Goal: Information Seeking & Learning: Check status

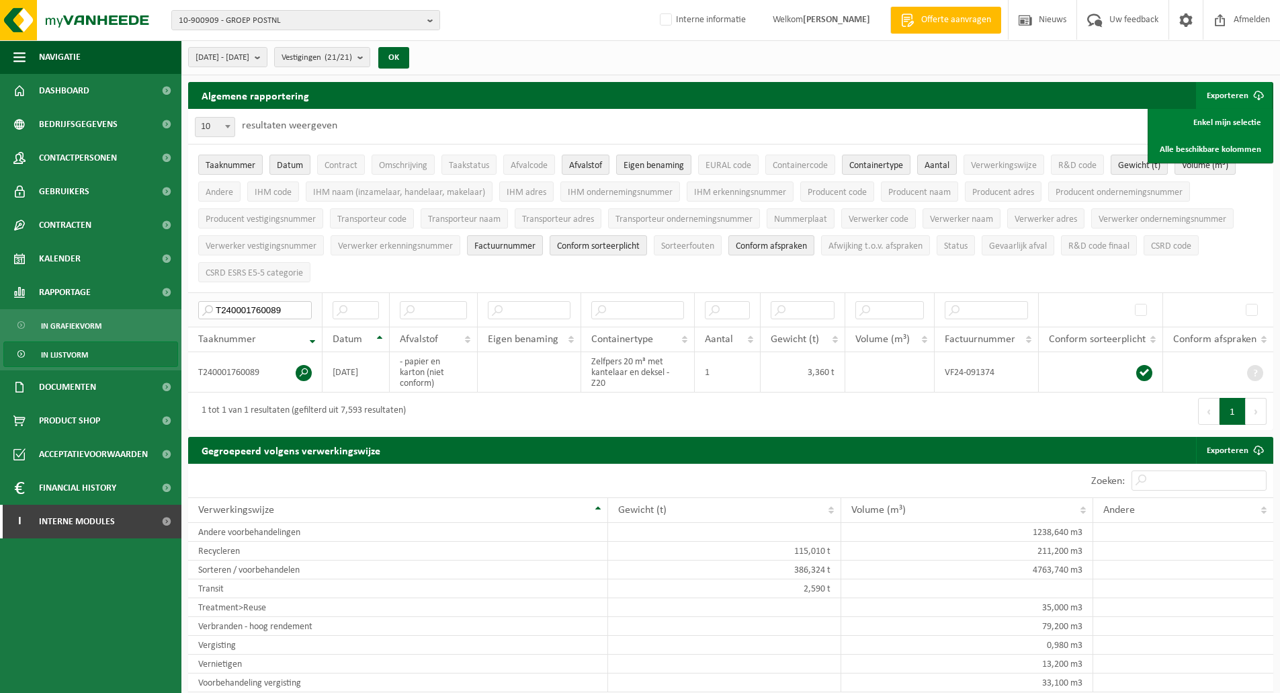
click at [281, 306] on input "T240001760089" at bounding box center [255, 310] width 114 height 18
paste input "50001894113"
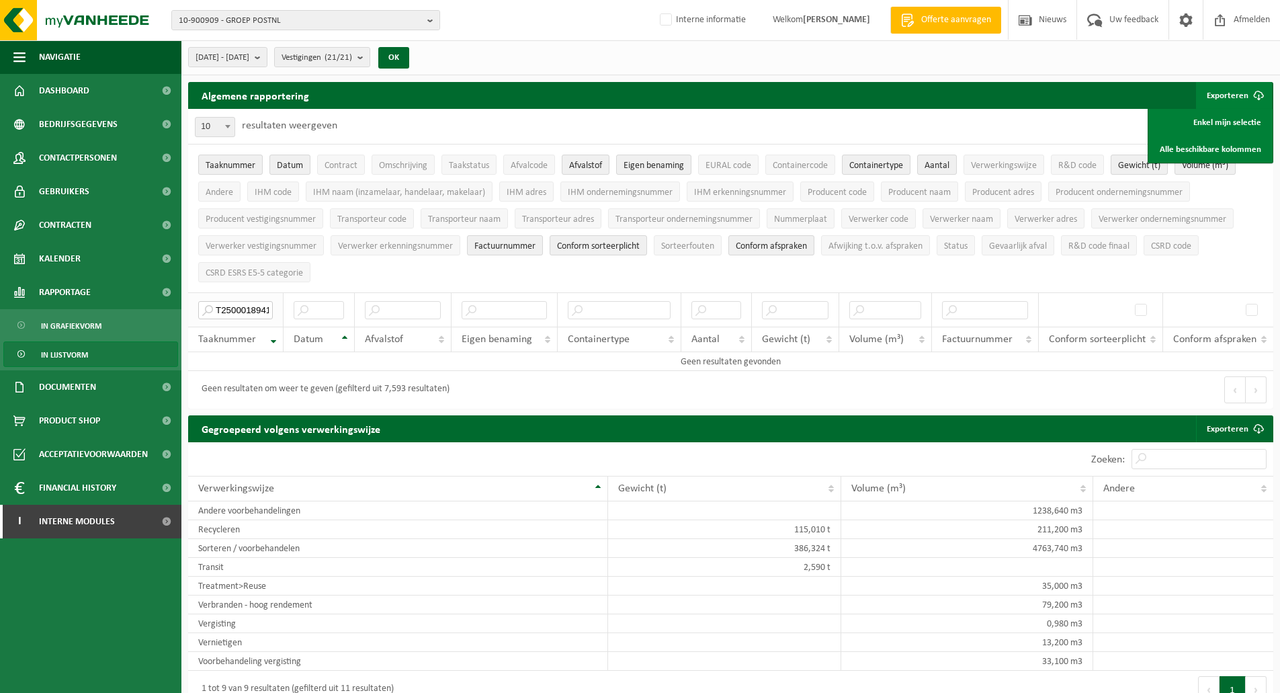
click at [244, 303] on input "T250001894113" at bounding box center [235, 310] width 75 height 18
click at [243, 304] on input "T250001894113" at bounding box center [235, 310] width 75 height 18
click at [394, 273] on ul "Taaknummer Datum Contract Omschrijving Taakstatus Afvalcode Afvalstof Eigen ben…" at bounding box center [730, 218] width 1085 height 148
click at [226, 307] on input "T250001894113" at bounding box center [235, 310] width 75 height 18
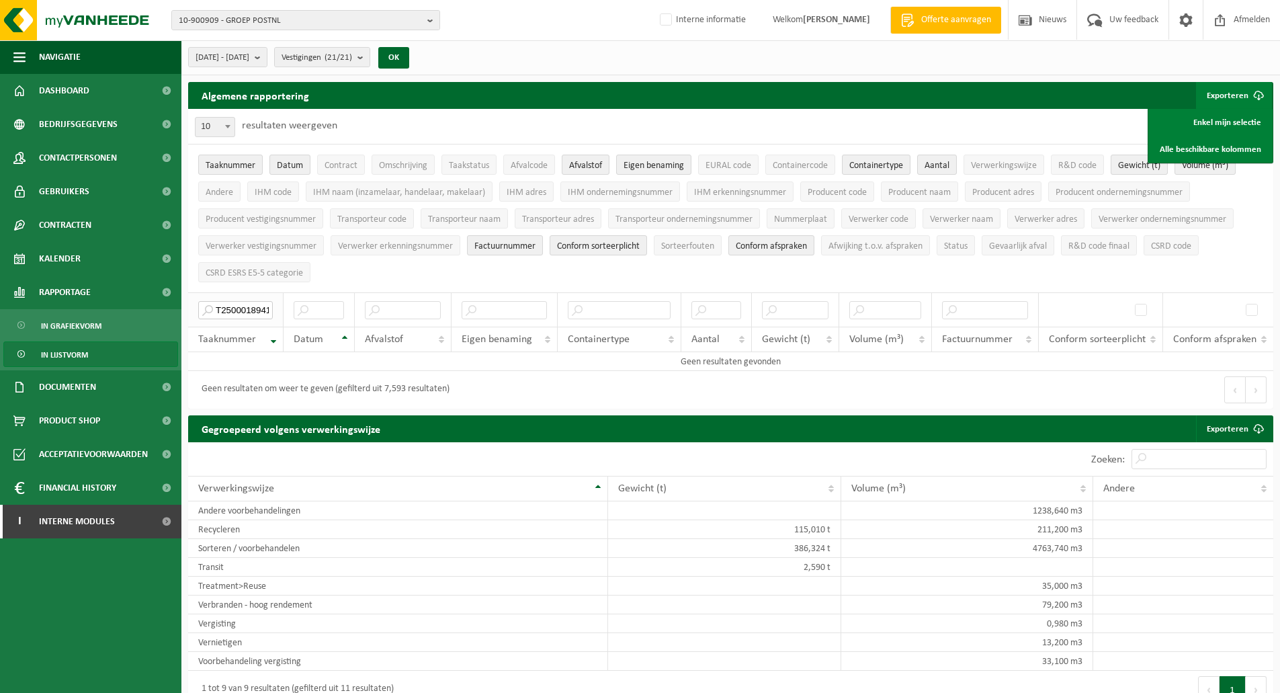
click at [226, 307] on input "T250001894113" at bounding box center [235, 310] width 75 height 18
click at [443, 273] on ul "Taaknummer Datum Contract Omschrijving Taakstatus Afvalcode Afvalstof Eigen ben…" at bounding box center [730, 218] width 1085 height 148
click at [738, 392] on div "Eerste Vorige Volgende Laatste" at bounding box center [1002, 390] width 543 height 38
click at [640, 384] on div "Geen resultaten om weer te geven (gefilterd uit 7,593 resultaten)" at bounding box center [459, 390] width 543 height 38
click at [262, 307] on input "T250001894113" at bounding box center [235, 310] width 75 height 18
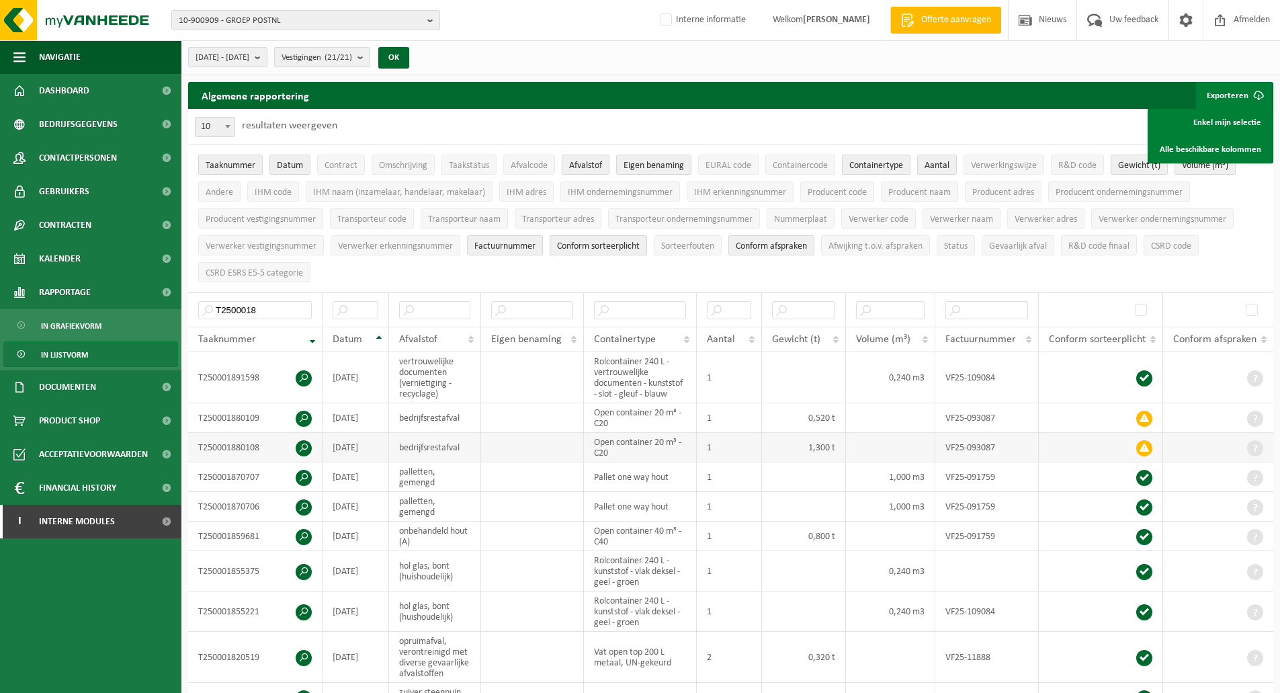
click at [800, 440] on td "1,300 t" at bounding box center [804, 448] width 84 height 30
click at [1145, 445] on span at bounding box center [1144, 448] width 16 height 16
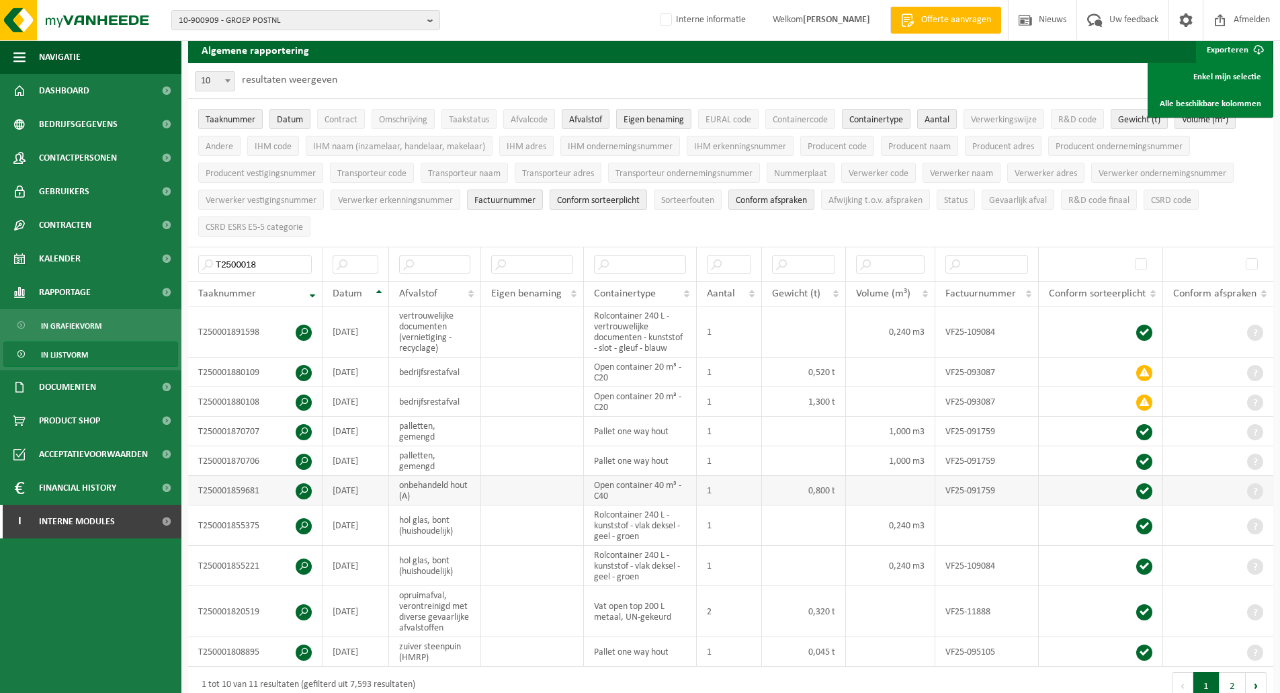
scroll to position [67, 0]
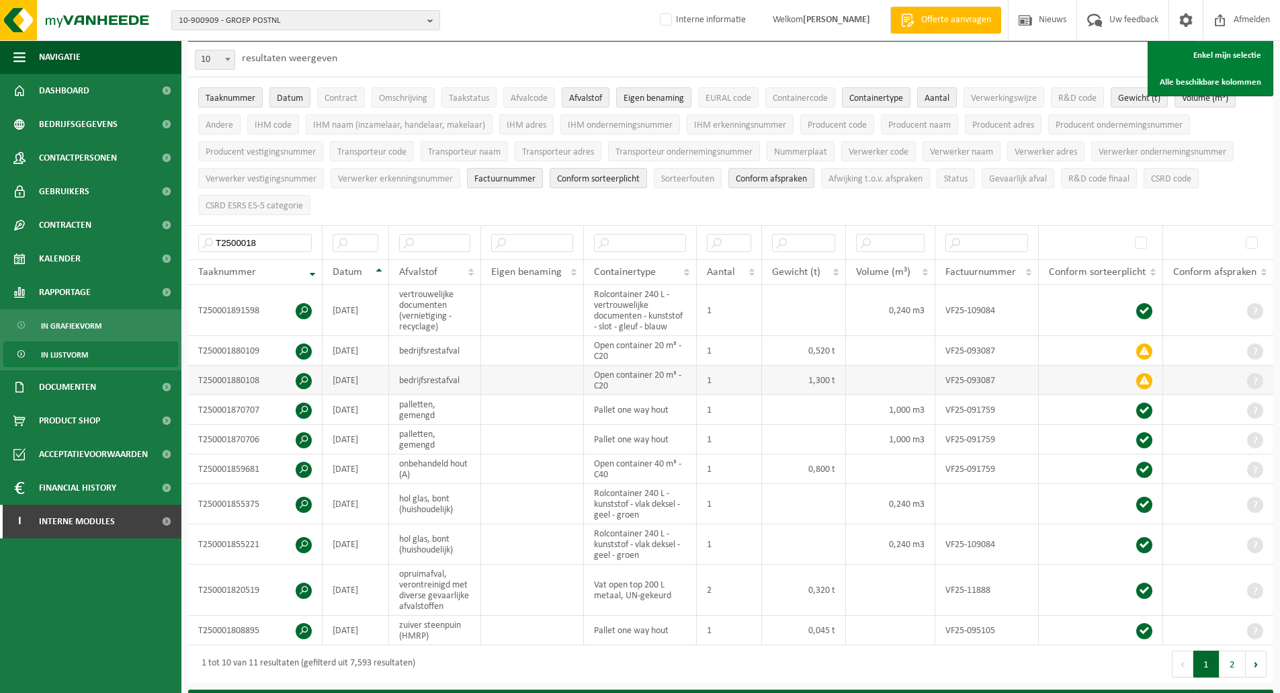
click at [961, 379] on td "VF25-093087" at bounding box center [986, 380] width 103 height 30
click at [232, 376] on td "T250001880108" at bounding box center [255, 380] width 134 height 30
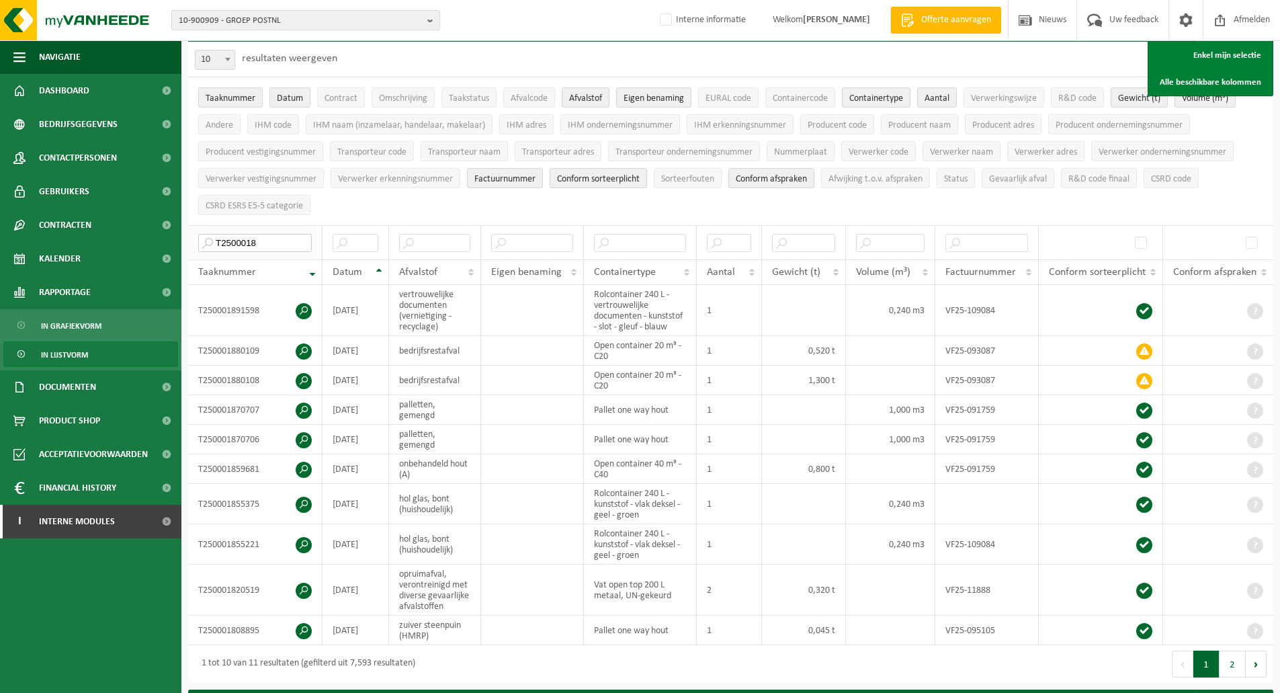
click at [264, 241] on input "T2500018" at bounding box center [255, 243] width 114 height 18
paste input "4000064593"
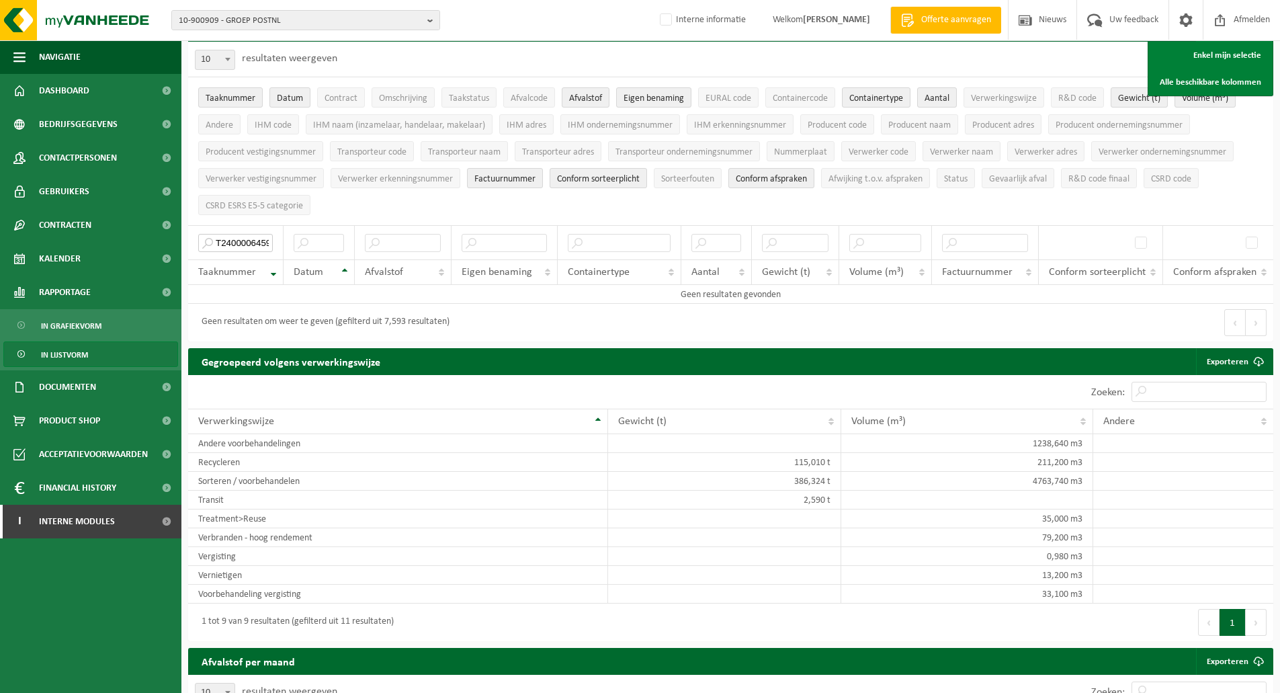
type input "T240000645938"
click at [351, 211] on ul "Taaknummer Datum Contract Omschrijving Taakstatus Afvalcode Afvalstof Eigen ben…" at bounding box center [730, 151] width 1085 height 148
click at [99, 124] on span "Bedrijfsgegevens" at bounding box center [78, 124] width 79 height 34
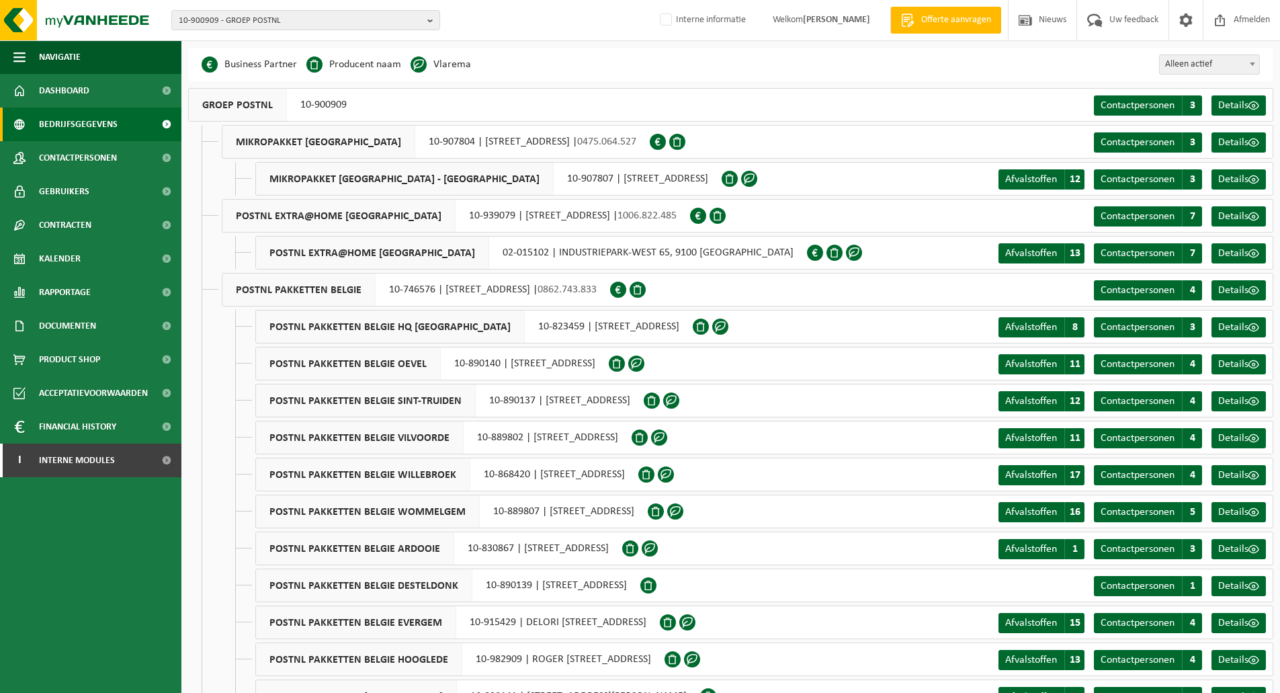
click at [539, 480] on div "POSTNL PAKKETTEN BELGIE WILLEBROEK 10-868420 | SCHOONDONKWEG 21, 2830 WILLEBROEK" at bounding box center [446, 474] width 383 height 34
click at [67, 291] on span "Rapportage" at bounding box center [65, 292] width 52 height 34
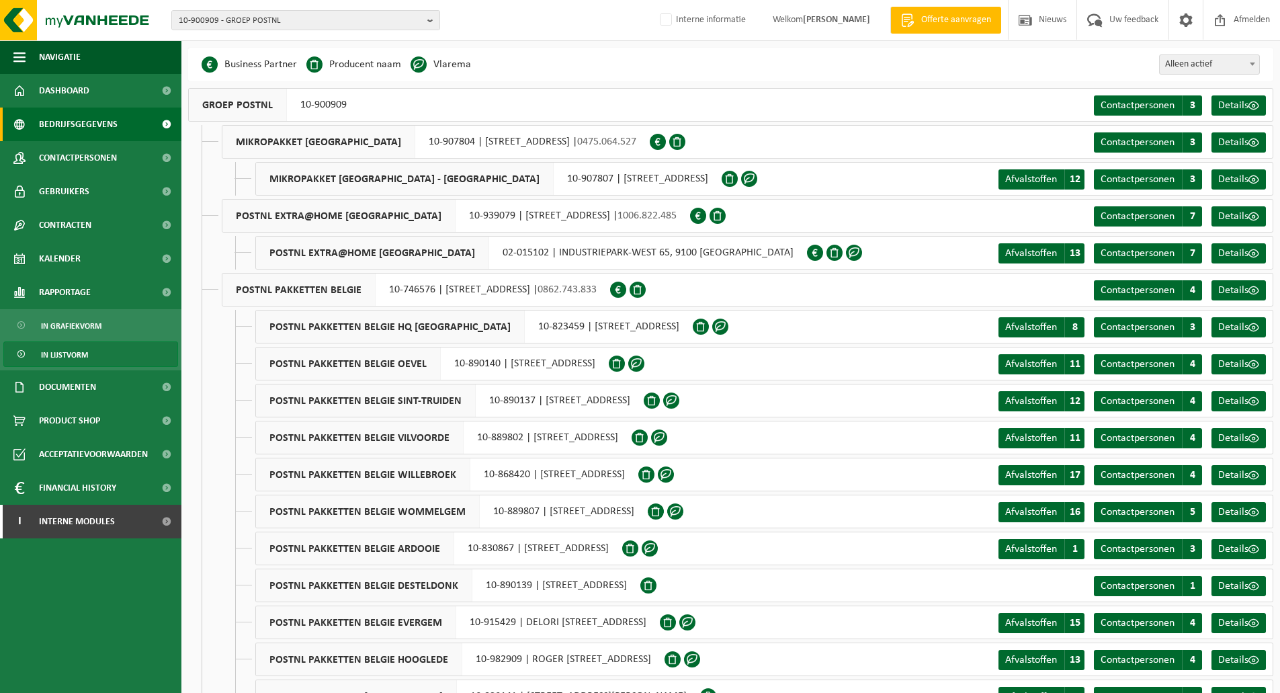
click at [79, 355] on span "In lijstvorm" at bounding box center [64, 355] width 47 height 26
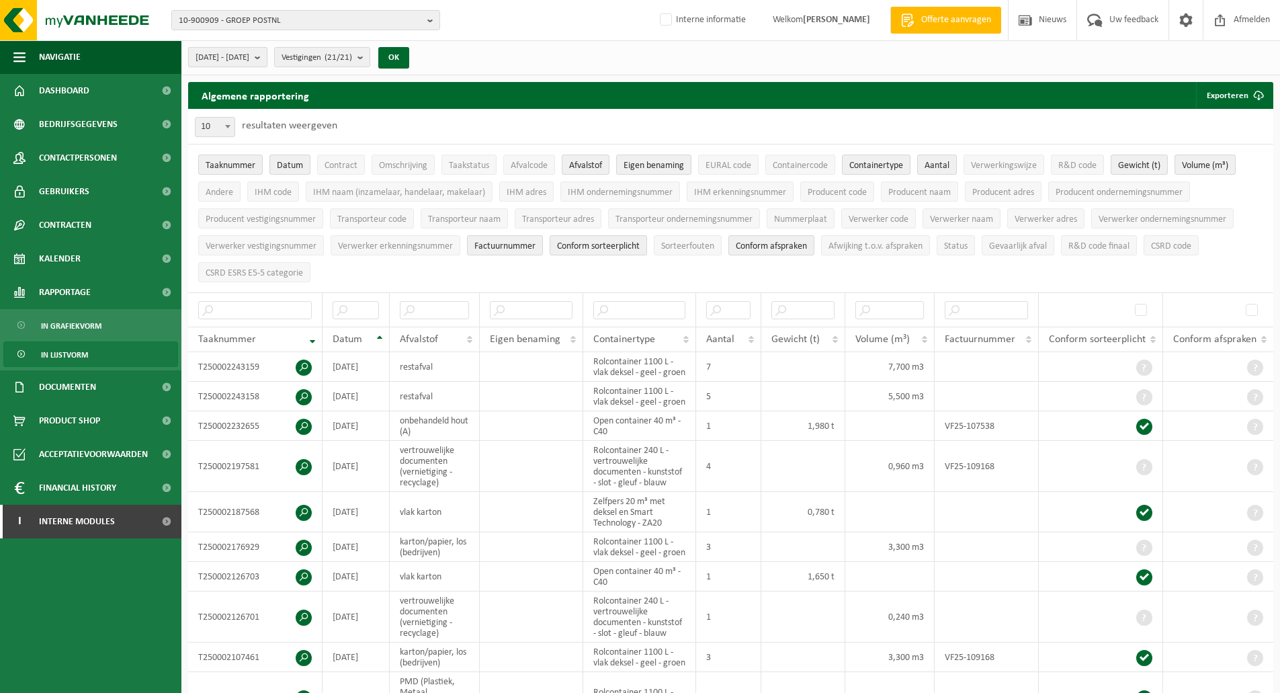
click at [267, 58] on b "submit" at bounding box center [261, 57] width 12 height 19
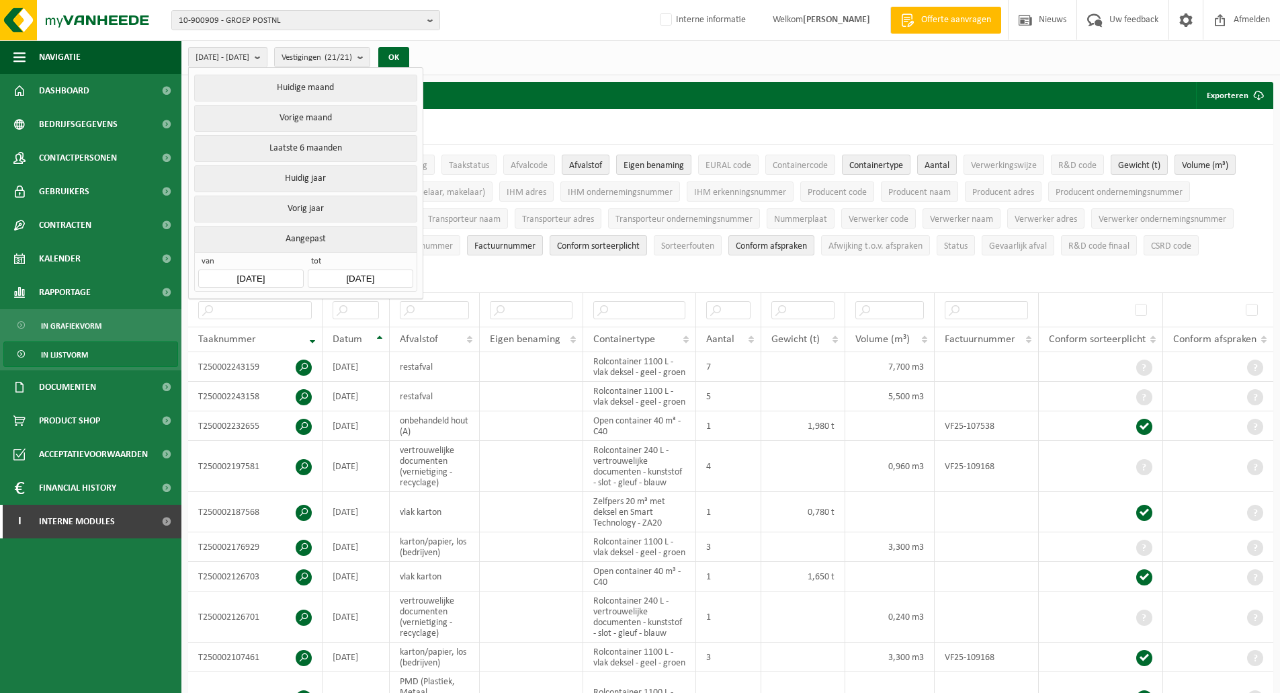
click at [267, 284] on div "van [DATE] tot [DATE]" at bounding box center [305, 272] width 222 height 40
click at [263, 271] on input "[DATE]" at bounding box center [250, 278] width 105 height 18
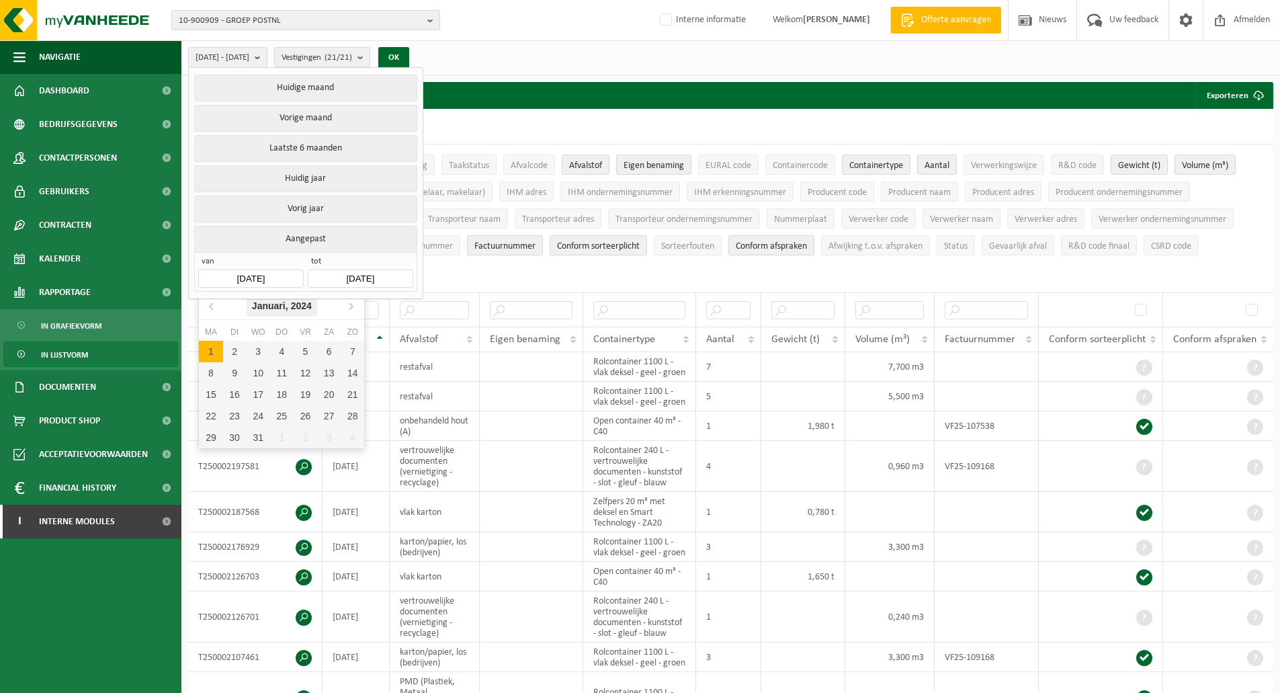
click at [293, 305] on icon "2024" at bounding box center [301, 305] width 21 height 9
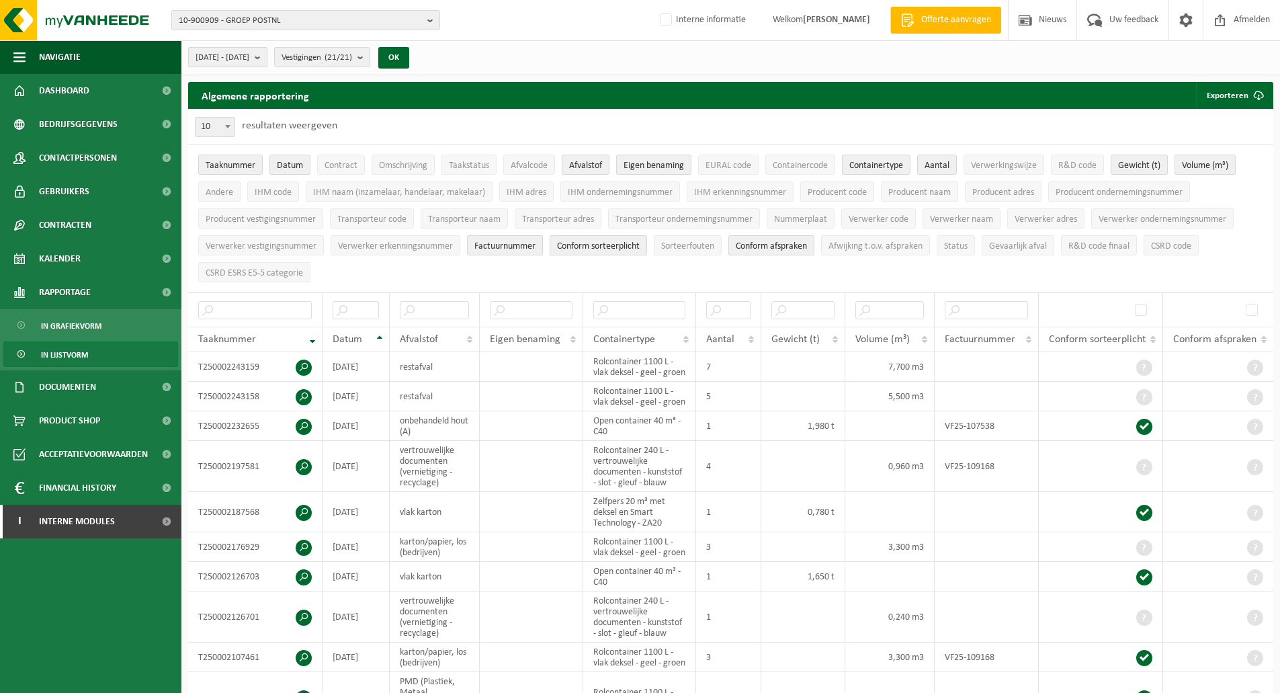
click at [249, 60] on span "2024-01-01 - 2025-08-11" at bounding box center [222, 58] width 54 height 20
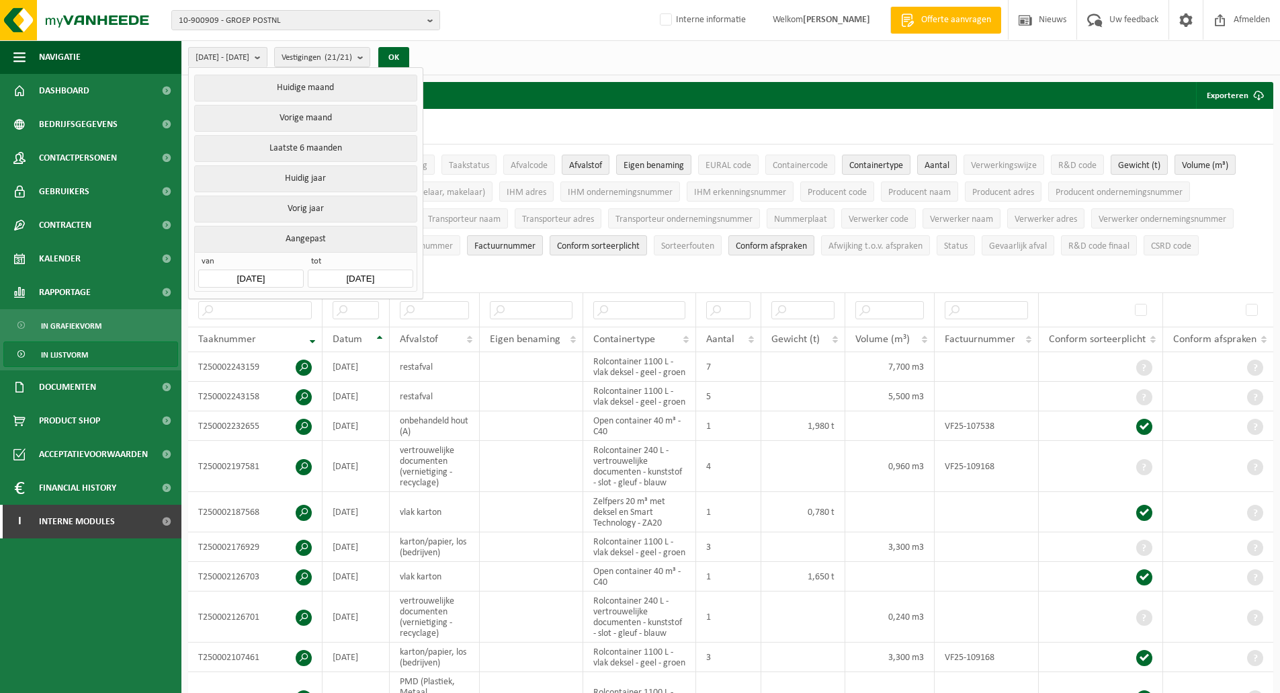
click at [247, 275] on input "2024-01-01" at bounding box center [250, 278] width 105 height 18
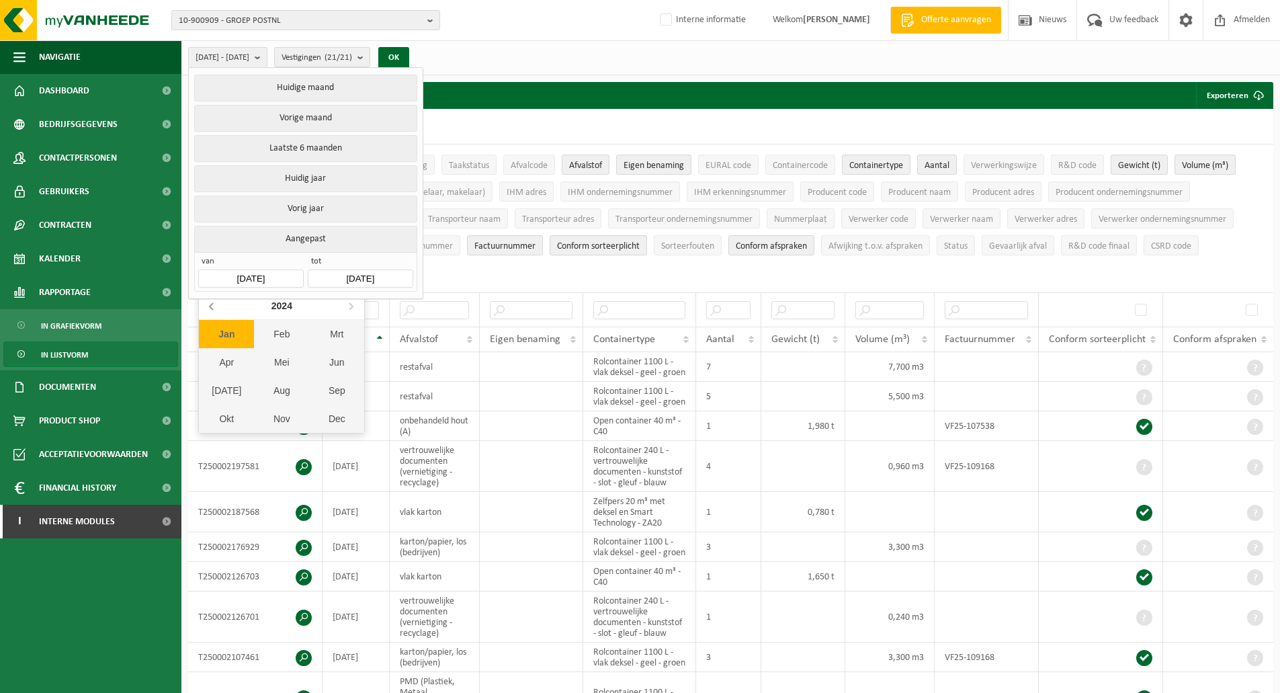
click at [213, 308] on icon at bounding box center [212, 305] width 21 height 21
click at [221, 334] on div "Jan" at bounding box center [226, 334] width 55 height 28
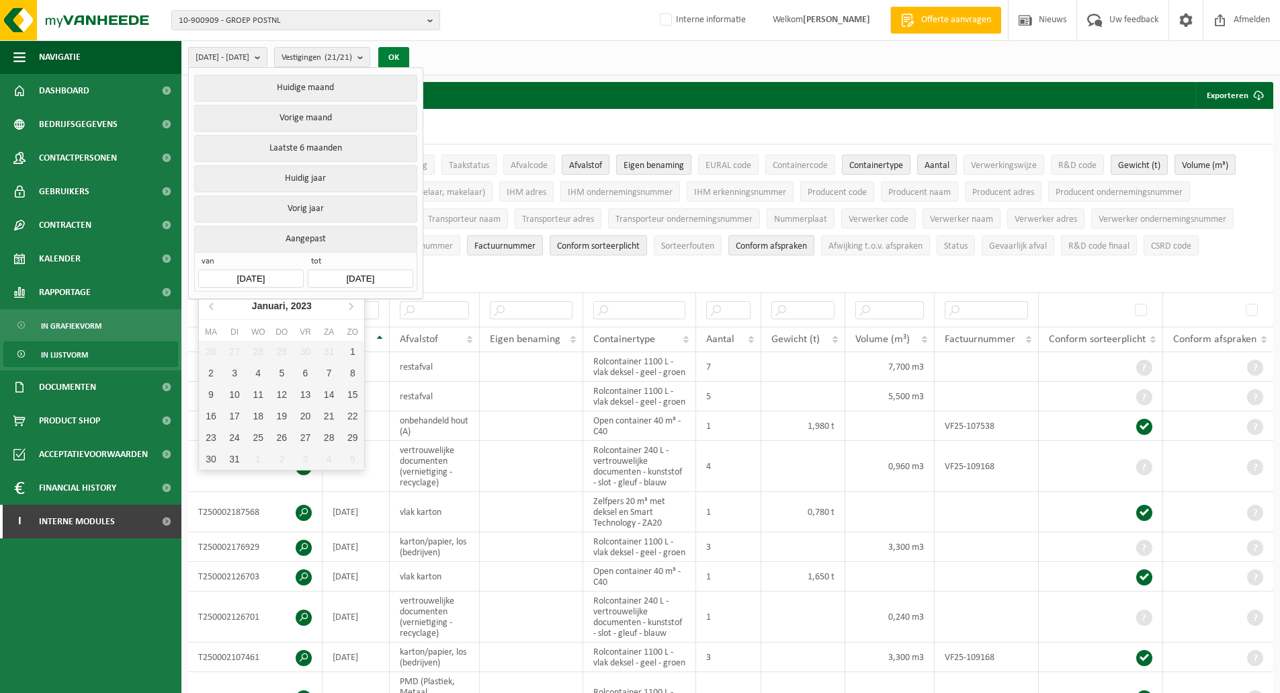
click at [409, 57] on button "OK" at bounding box center [393, 57] width 31 height 21
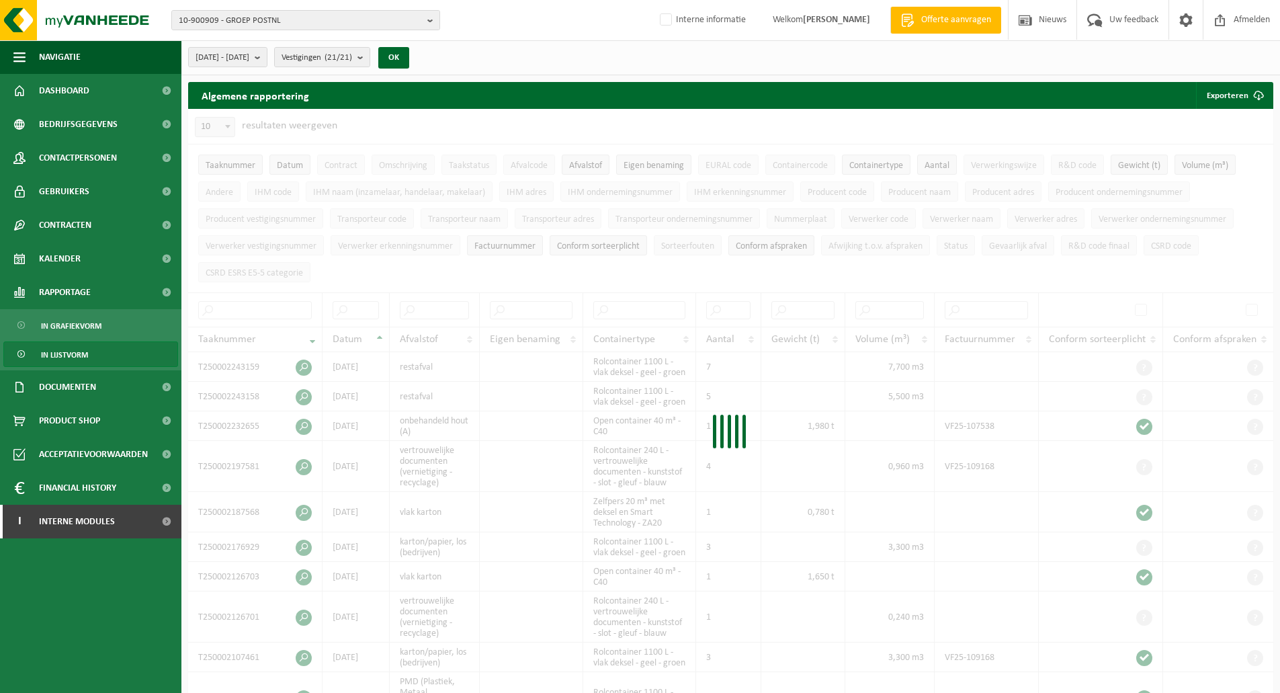
click at [269, 305] on div at bounding box center [730, 435] width 1085 height 652
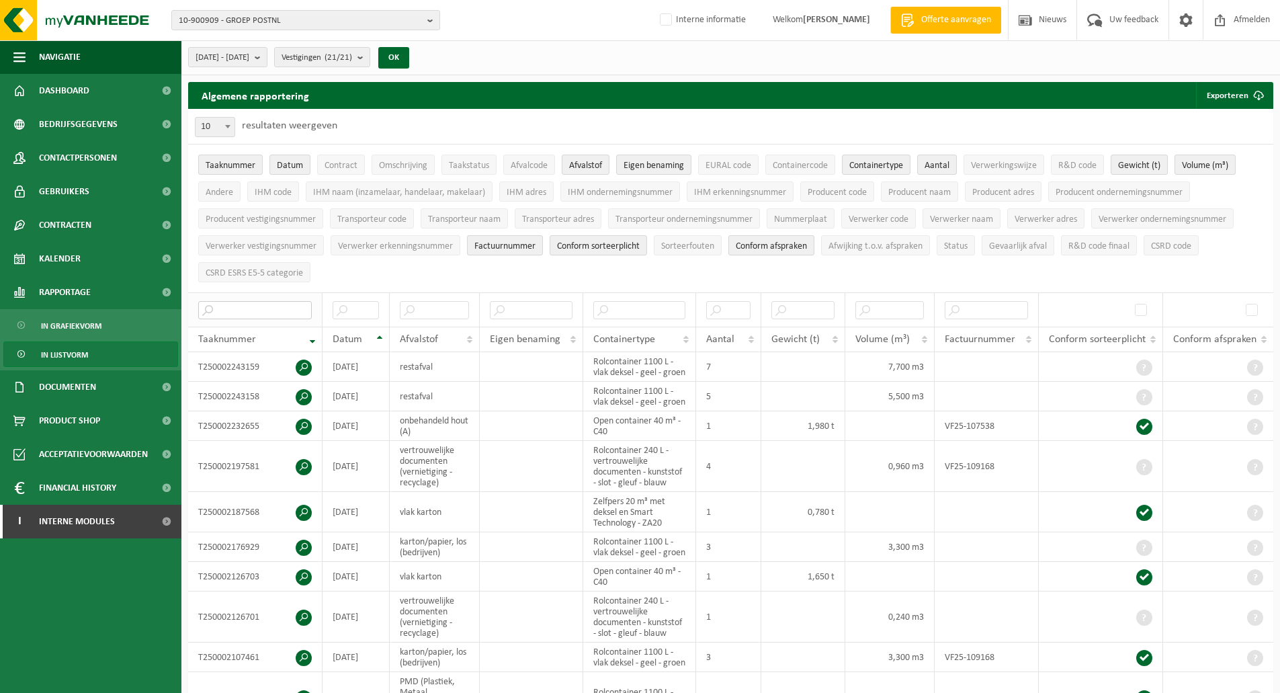
click at [275, 308] on input "text" at bounding box center [255, 310] width 114 height 18
paste input "10-868420"
type input "10-868420"
click at [250, 303] on input "text" at bounding box center [255, 310] width 114 height 18
paste input "T240000645938"
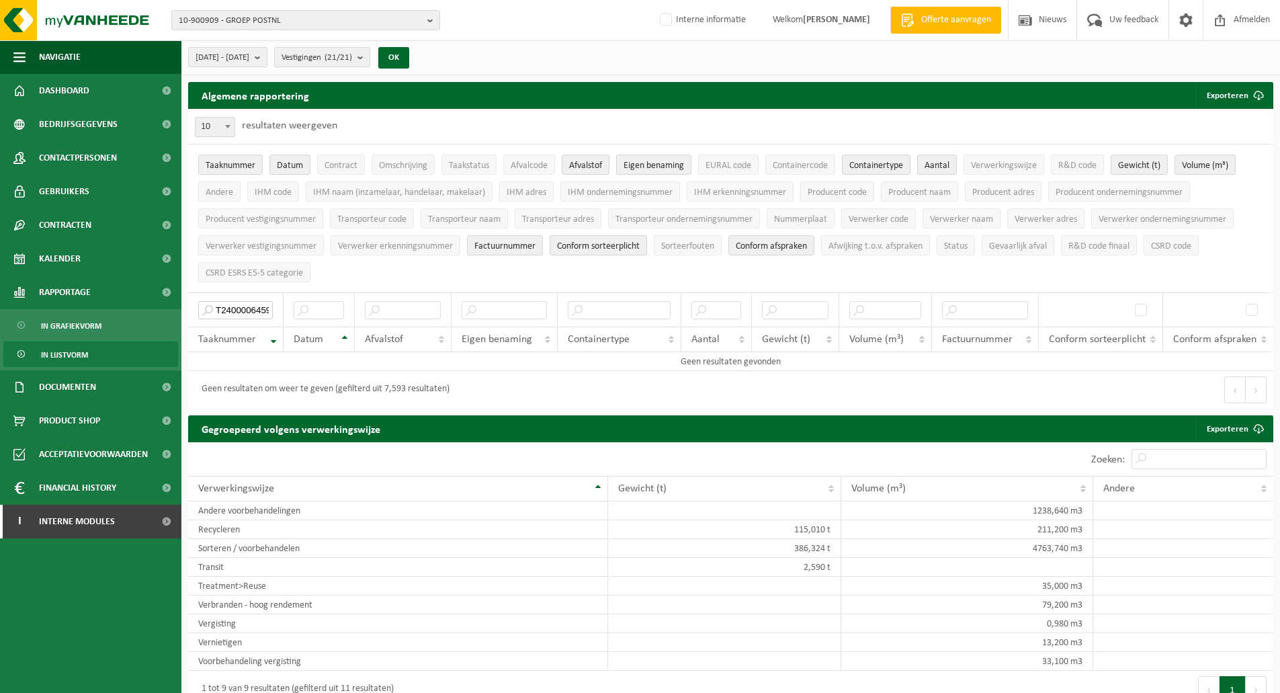
type input "T240000645938"
click at [459, 271] on ul "Taaknummer Datum Contract Omschrijving Taakstatus Afvalcode Afvalstof Eigen ben…" at bounding box center [730, 218] width 1085 height 148
click at [464, 275] on ul "Taaknummer Datum Contract Omschrijving Taakstatus Afvalcode Afvalstof Eigen ben…" at bounding box center [730, 218] width 1085 height 148
click at [711, 280] on ul "Taaknummer Datum Contract Omschrijving Taakstatus Afvalcode Afvalstof Eigen ben…" at bounding box center [730, 218] width 1085 height 148
click at [433, 282] on ul "Taaknummer Datum Contract Omschrijving Taakstatus Afvalcode Afvalstof Eigen ben…" at bounding box center [730, 218] width 1085 height 148
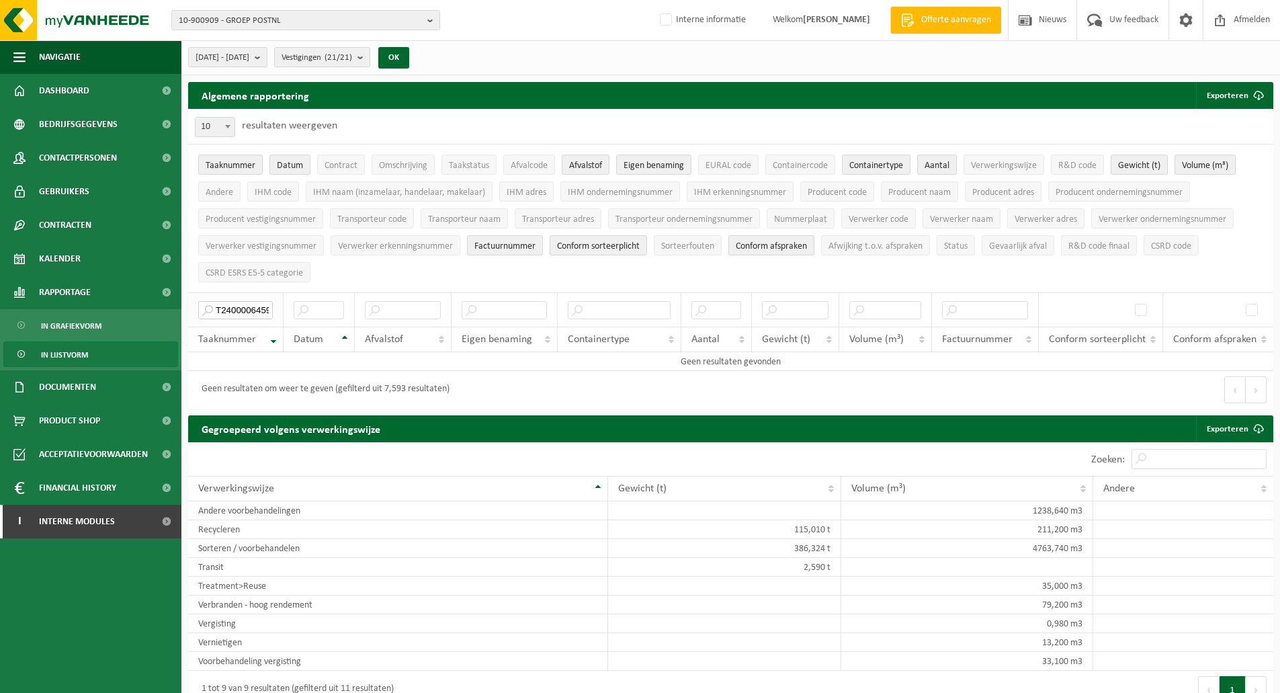
click at [258, 301] on input "T240000645938" at bounding box center [235, 310] width 75 height 18
click at [80, 259] on span "Kalender" at bounding box center [60, 259] width 42 height 34
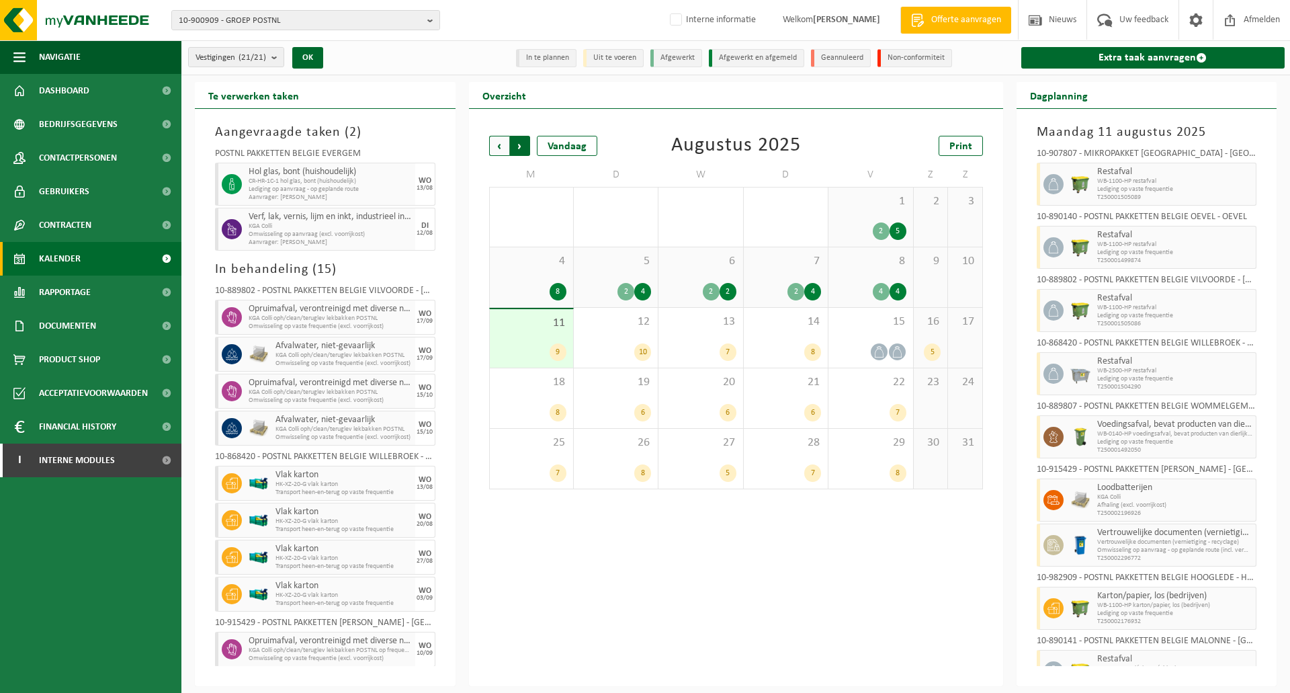
click at [502, 145] on span "Vorige" at bounding box center [499, 146] width 20 height 20
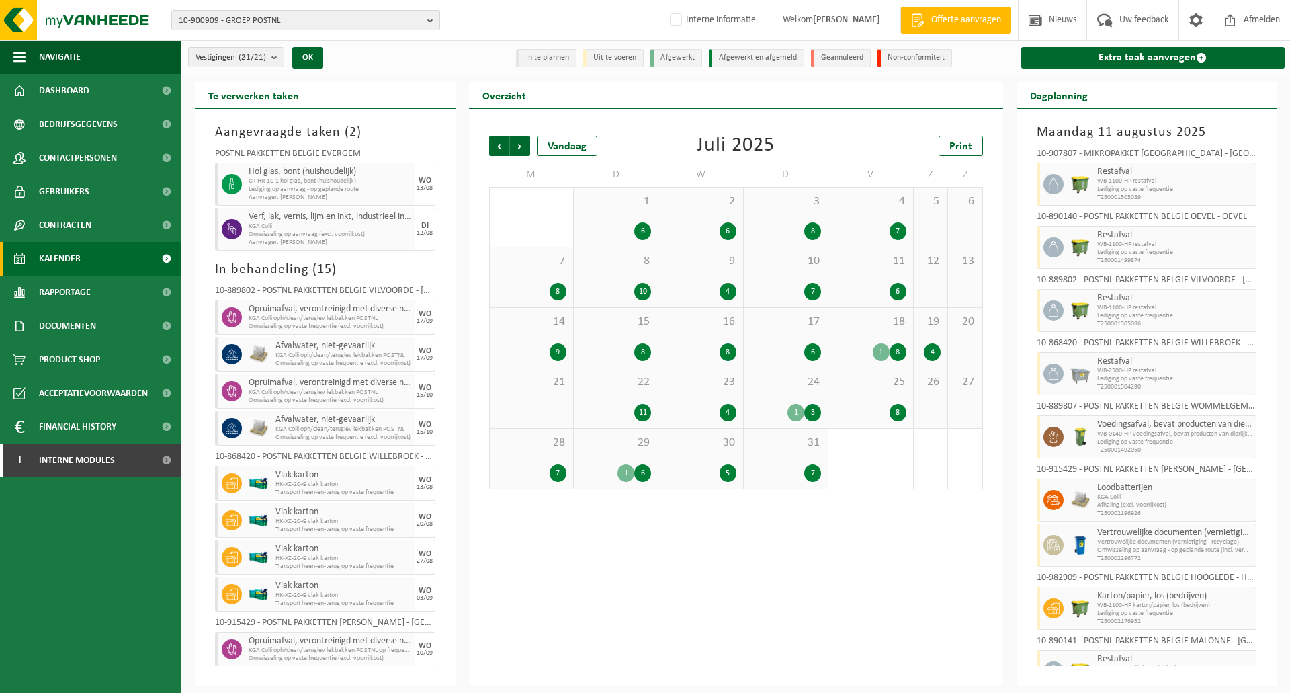
click at [502, 145] on span "Vorige" at bounding box center [499, 146] width 20 height 20
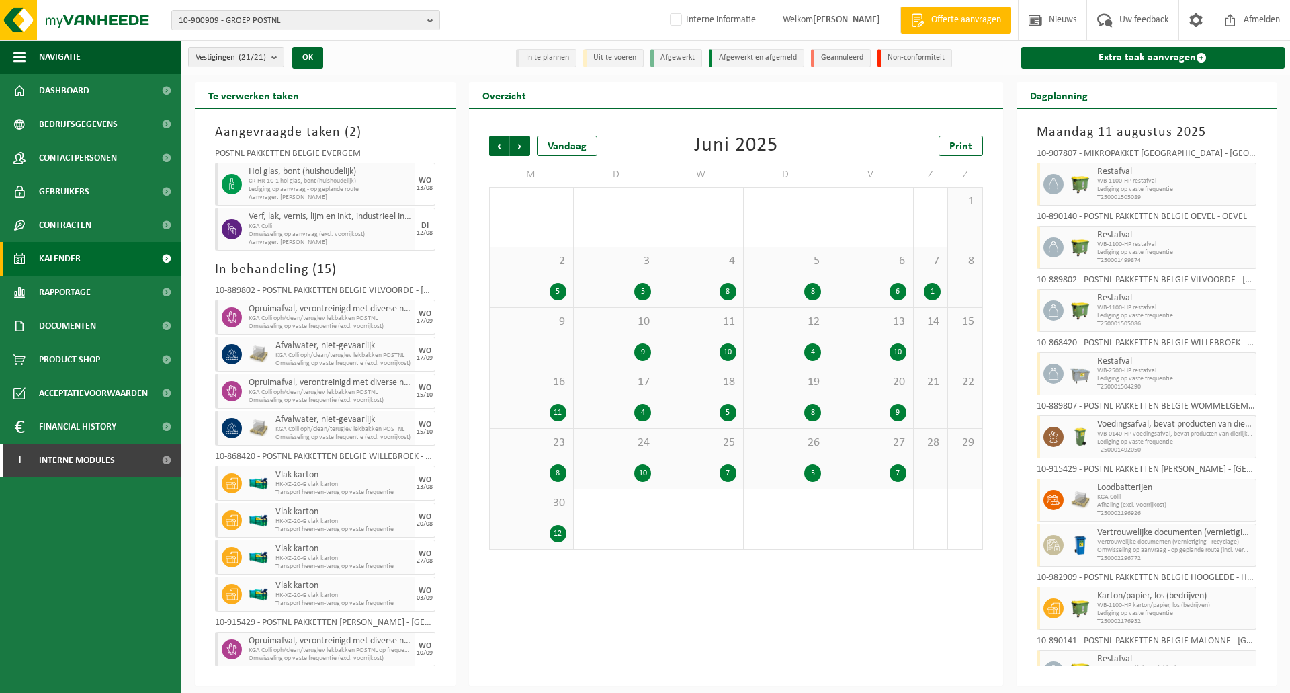
click at [502, 145] on span "Vorige" at bounding box center [499, 146] width 20 height 20
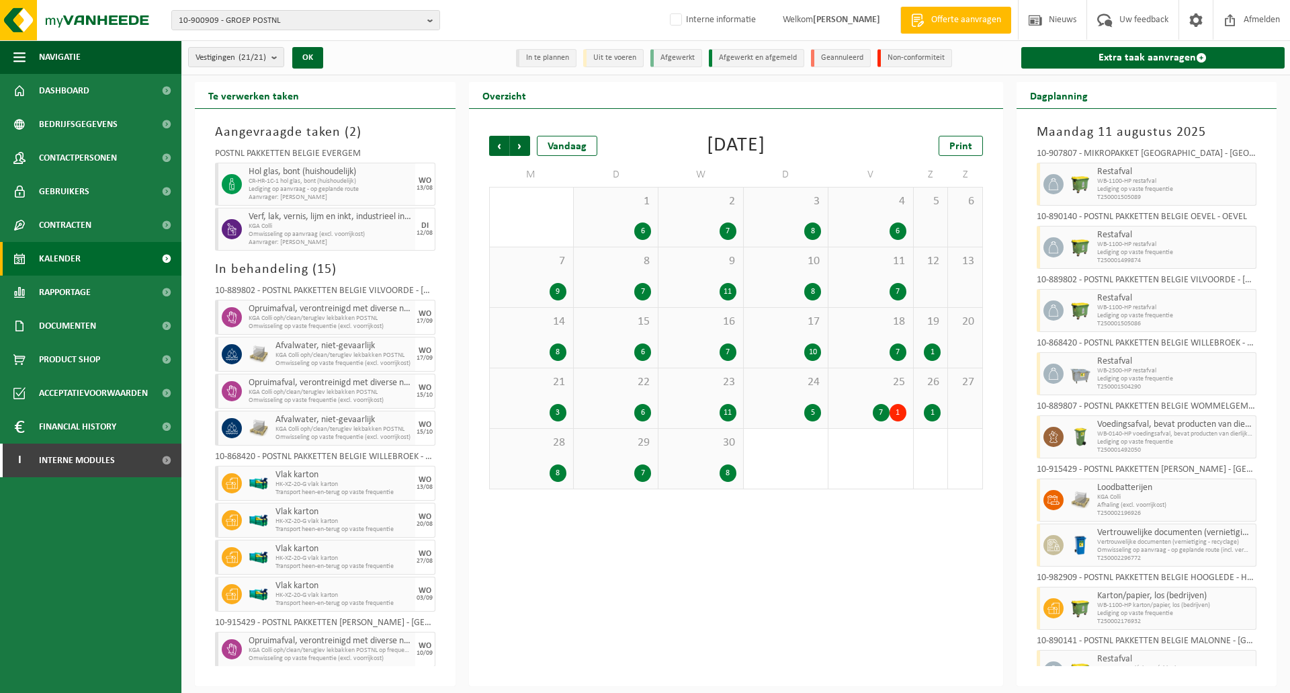
click at [502, 145] on span "Vorige" at bounding box center [499, 146] width 20 height 20
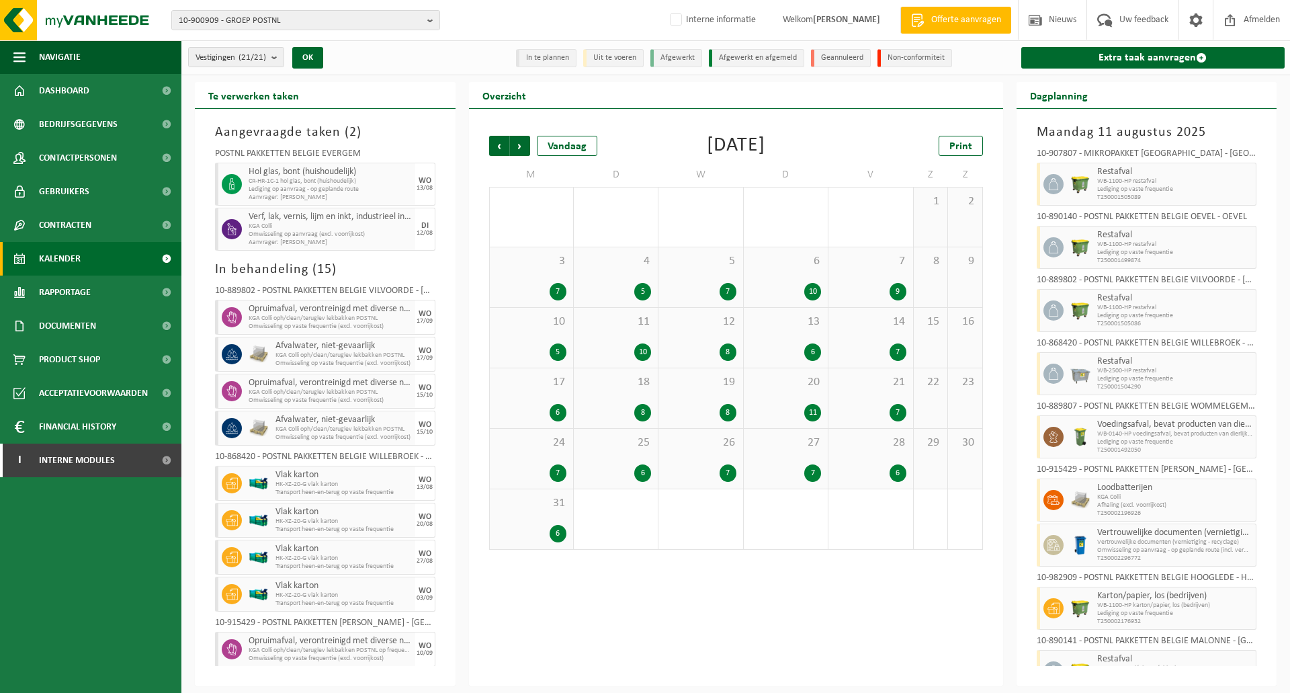
click at [502, 145] on span "Vorige" at bounding box center [499, 146] width 20 height 20
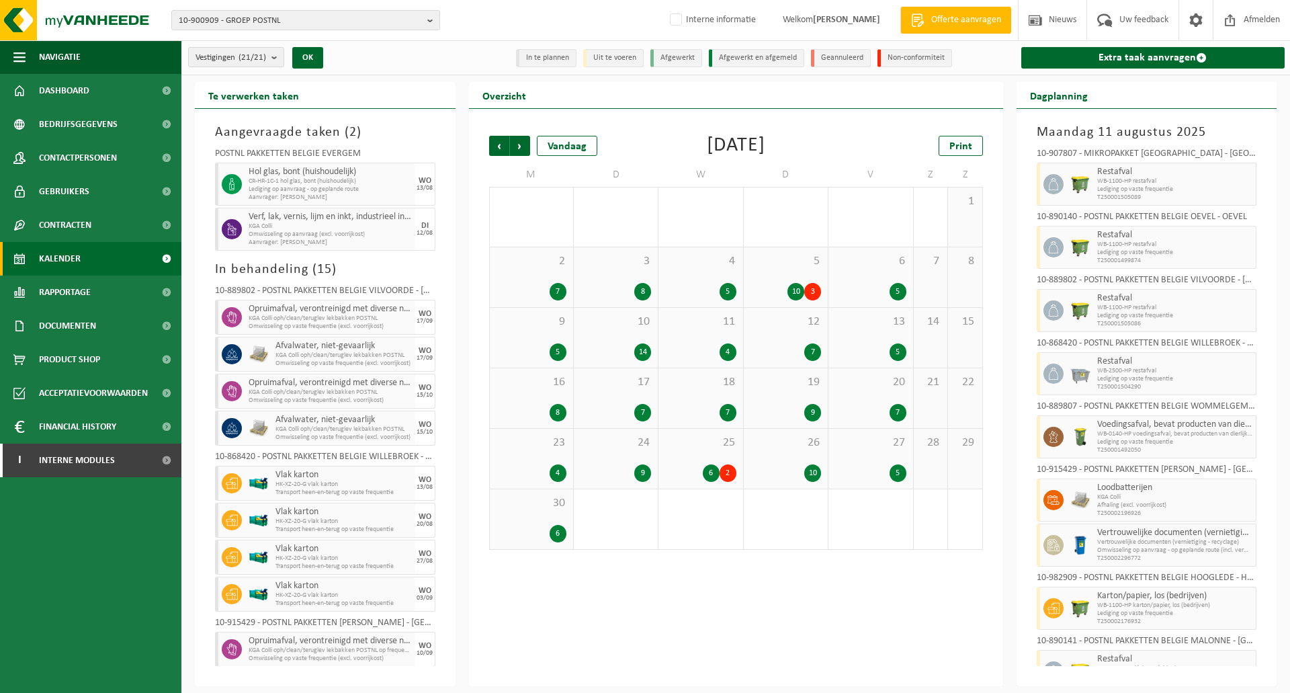
click at [502, 145] on span "Vorige" at bounding box center [499, 146] width 20 height 20
click at [502, 146] on span "Vorige" at bounding box center [499, 146] width 20 height 20
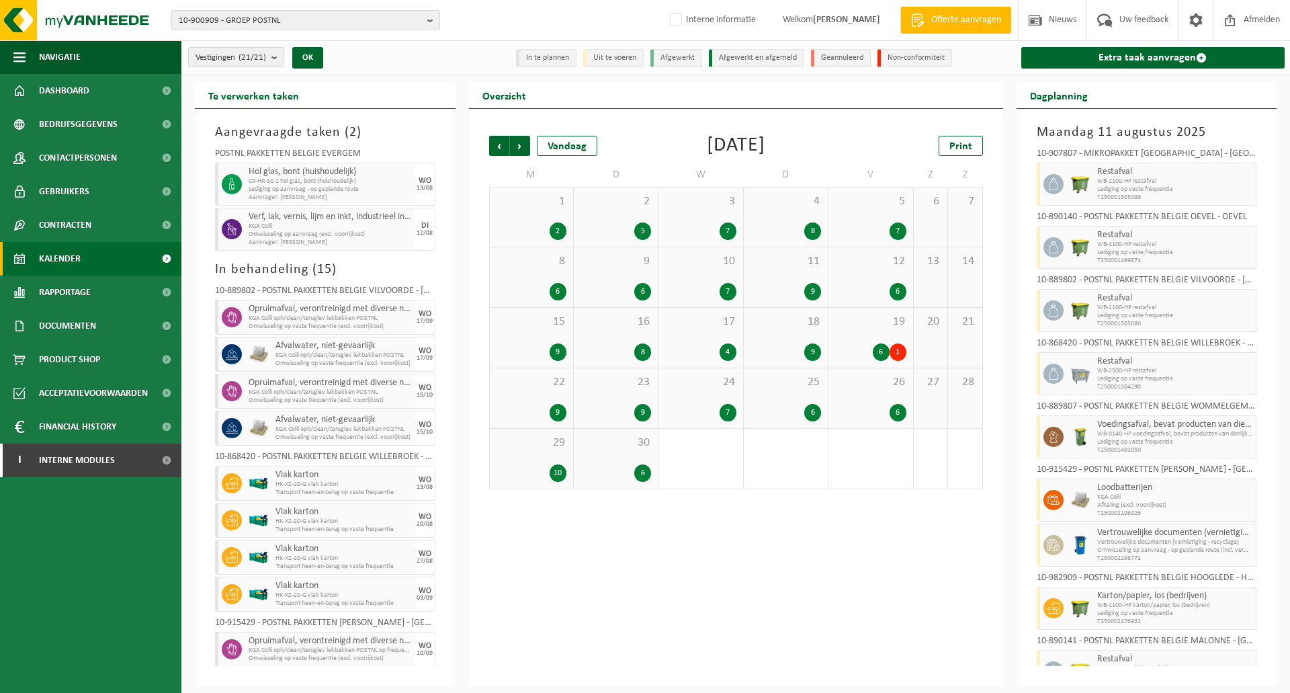
click at [502, 146] on span "Vorige" at bounding box center [499, 146] width 20 height 20
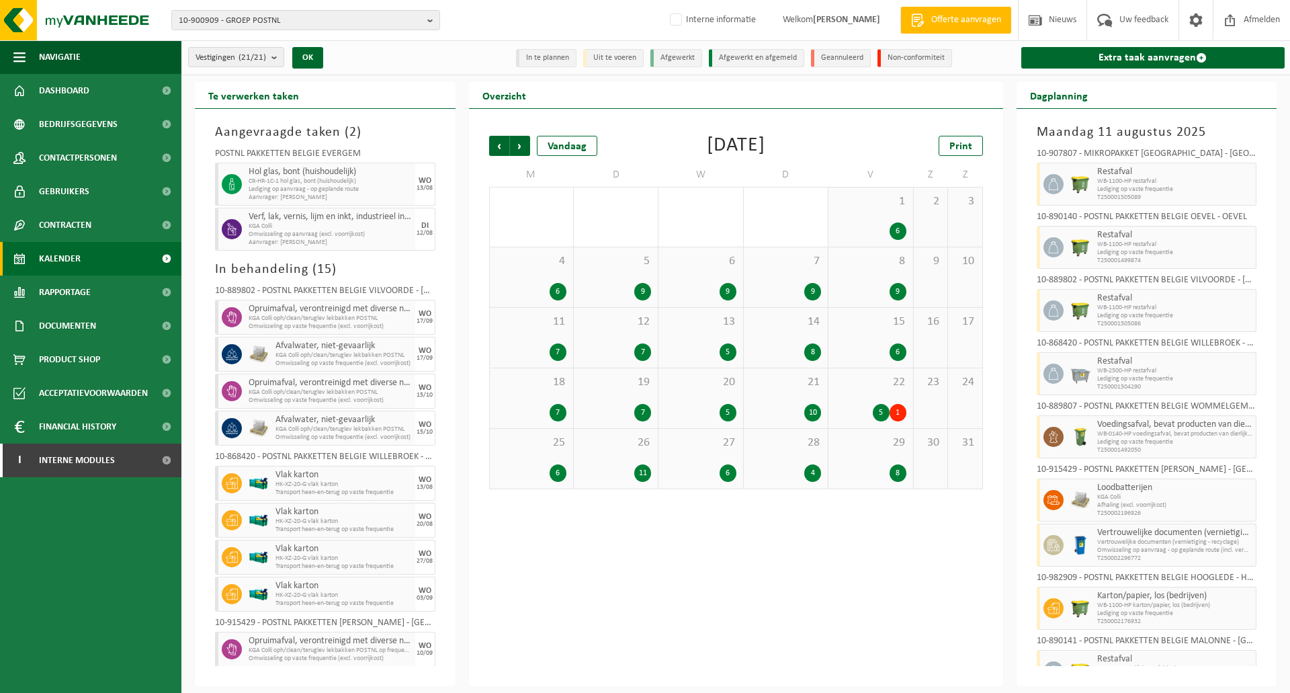
click at [502, 146] on span "Vorige" at bounding box center [499, 146] width 20 height 20
click at [554, 457] on div "26 8" at bounding box center [531, 459] width 83 height 60
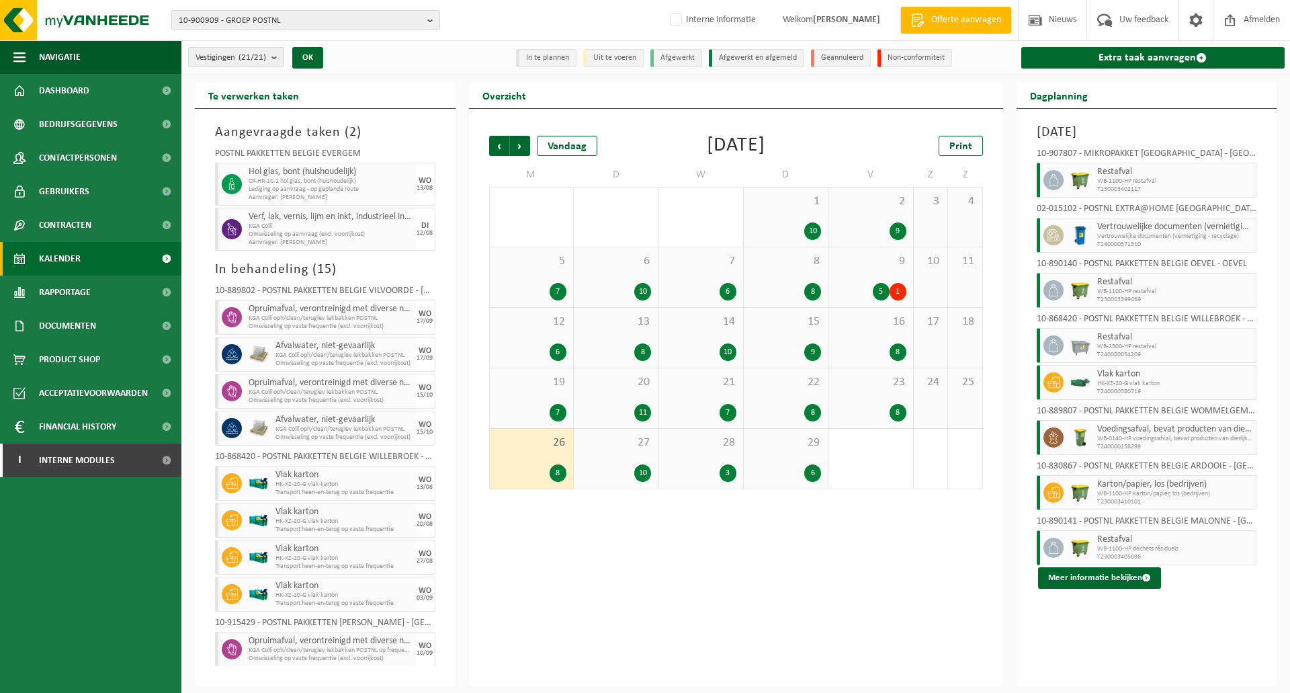
click at [1115, 376] on span "Vlak karton" at bounding box center [1175, 374] width 156 height 11
click at [1125, 390] on span "T240000580719" at bounding box center [1175, 392] width 156 height 8
copy span "T240000580719"
click at [1193, 388] on span "T240000580719" at bounding box center [1175, 392] width 156 height 8
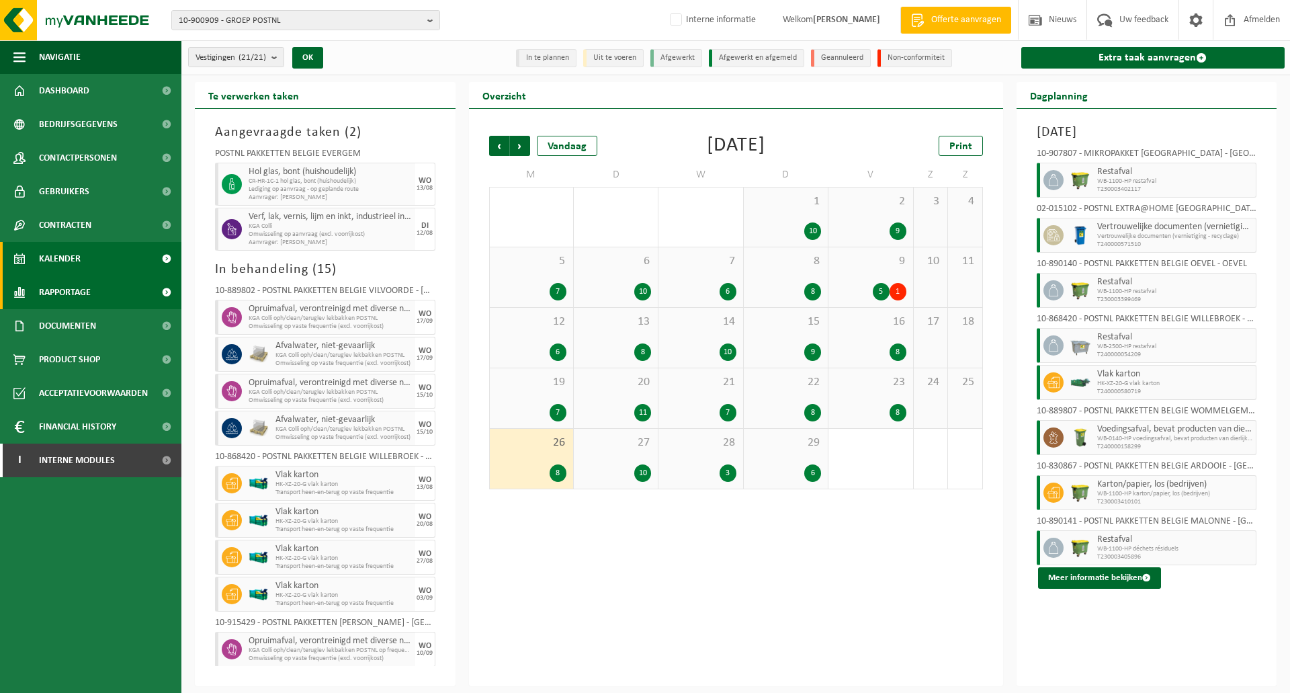
click at [87, 294] on span "Rapportage" at bounding box center [65, 292] width 52 height 34
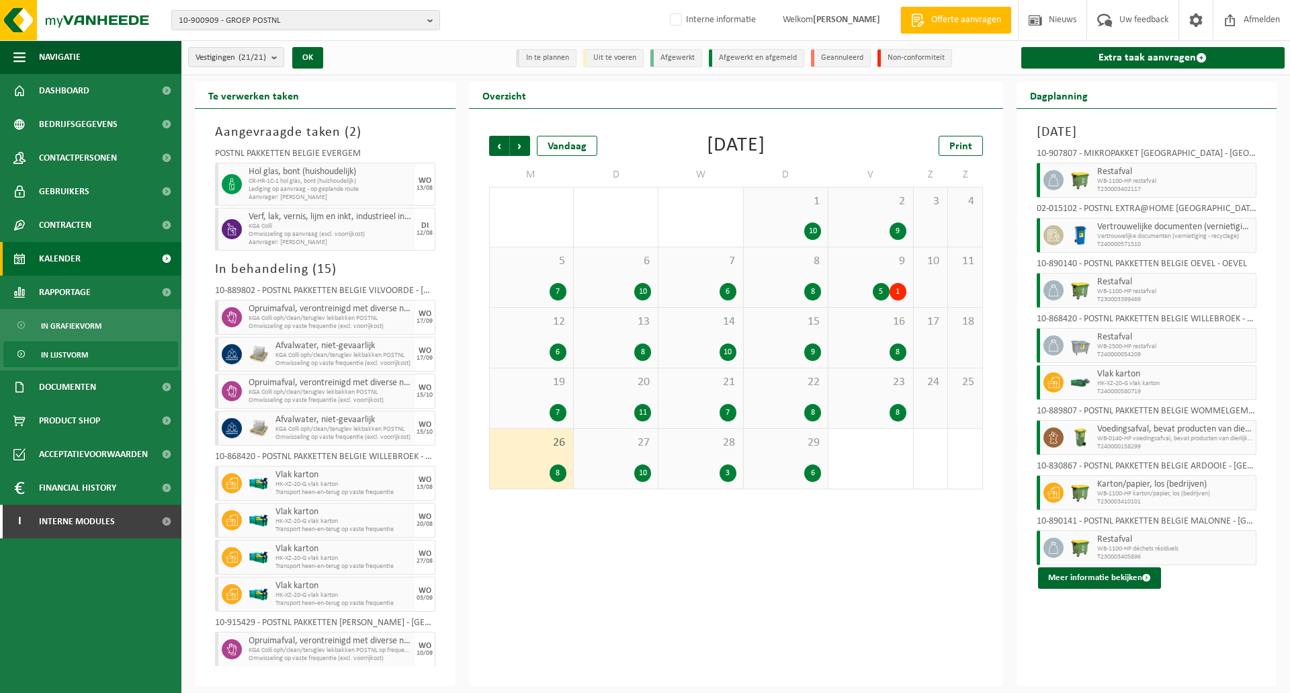
click at [82, 353] on span "In lijstvorm" at bounding box center [64, 355] width 47 height 26
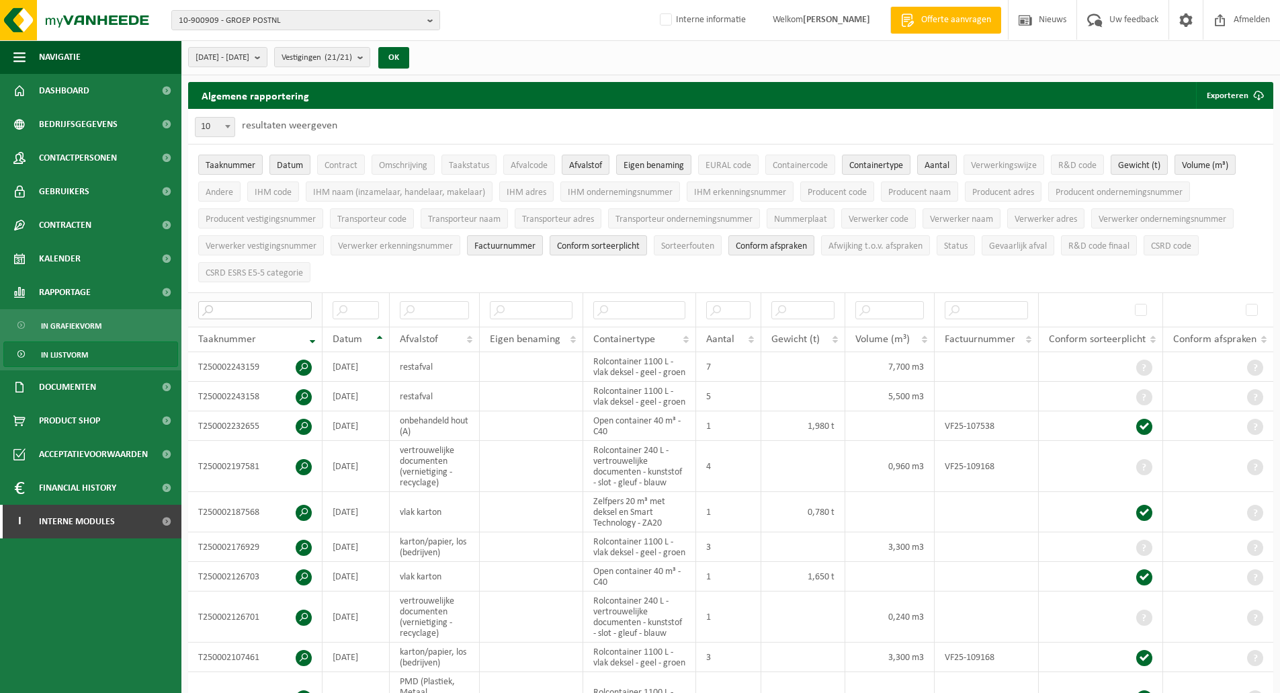
click at [264, 309] on input "text" at bounding box center [255, 310] width 114 height 18
paste input "T240000580719"
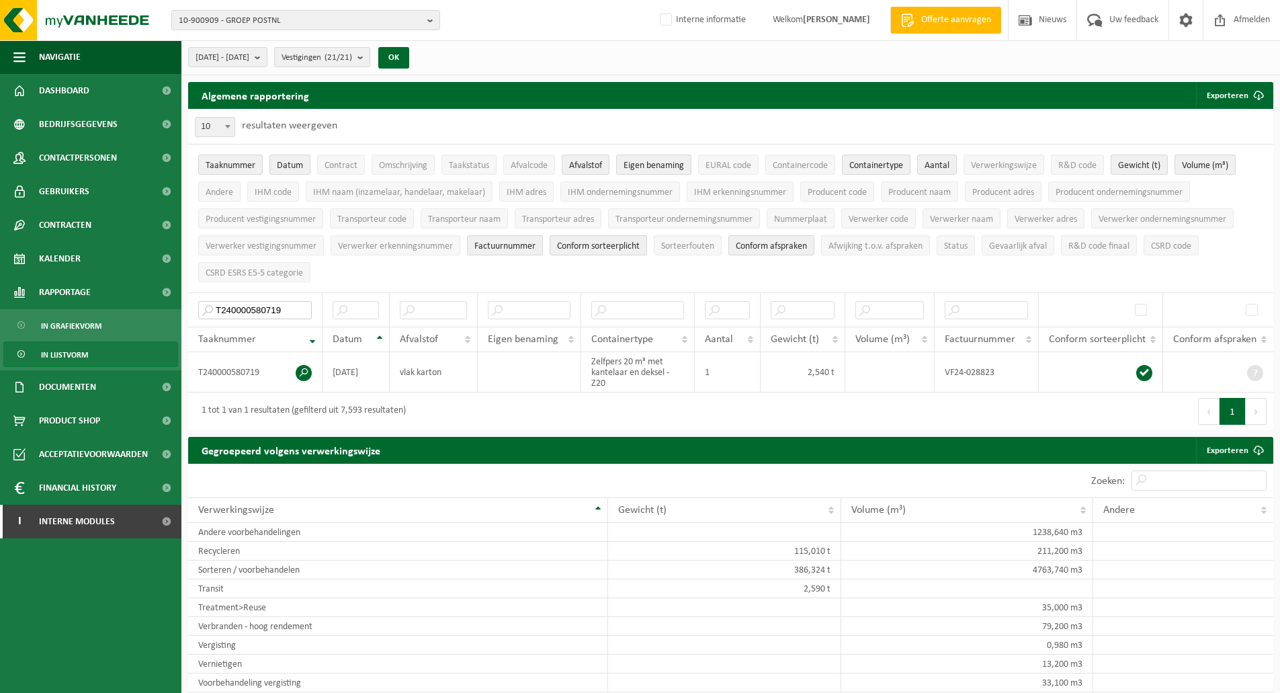
type input "T240000580719"
click at [823, 412] on div "Eerste Vorige 1 Volgende Laatste" at bounding box center [1002, 411] width 543 height 38
click at [932, 191] on span "Producent naam" at bounding box center [919, 192] width 62 height 10
